Goal: Go to known website: Access a specific website the user already knows

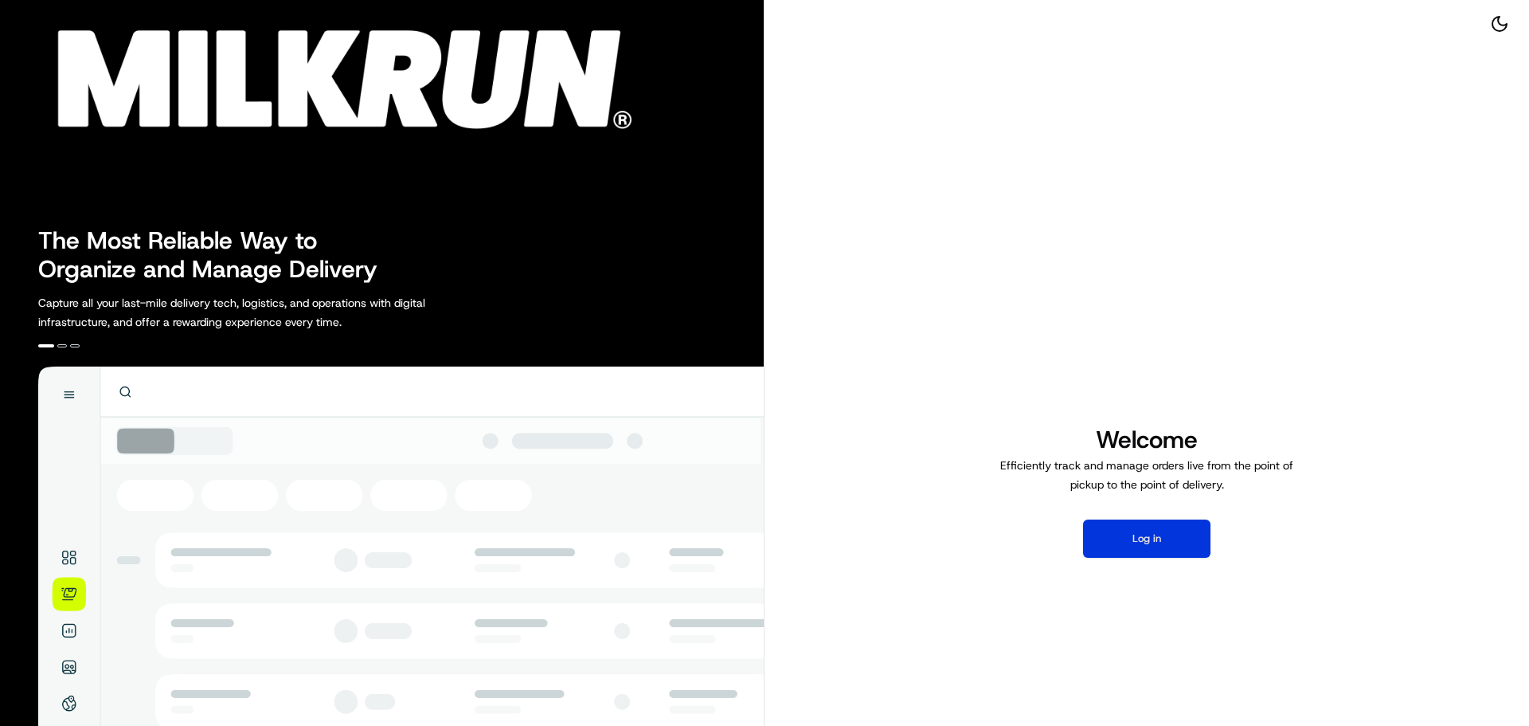
click at [1155, 548] on button "Log in" at bounding box center [1146, 538] width 127 height 38
